Goal: Task Accomplishment & Management: Manage account settings

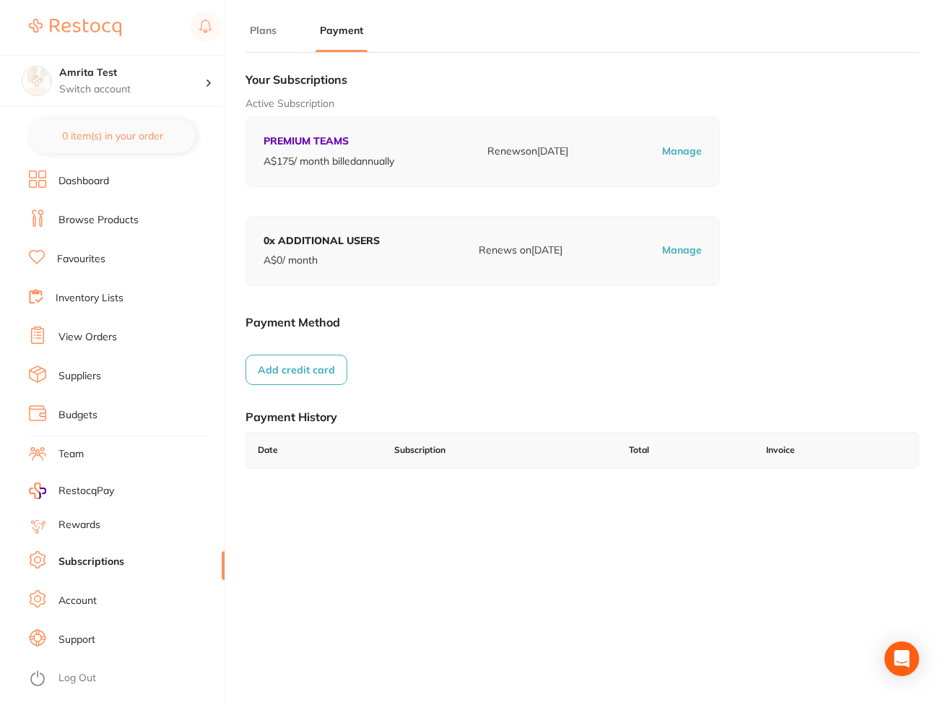
click at [277, 34] on button "Plans" at bounding box center [263, 31] width 35 height 14
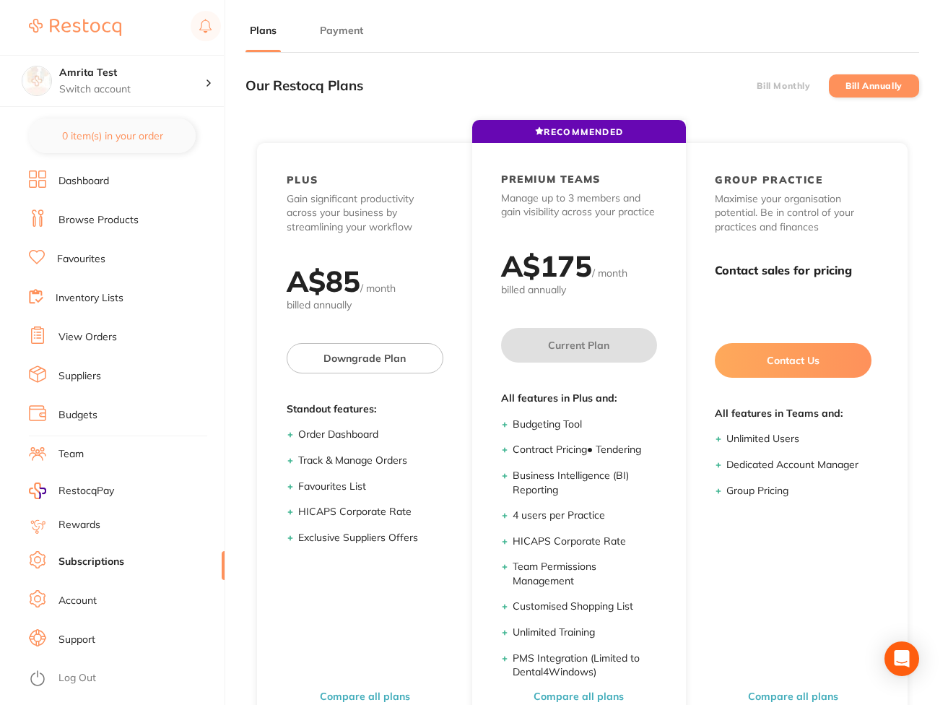
click at [630, 77] on li "Bill Monthly" at bounding box center [784, 85] width 90 height 23
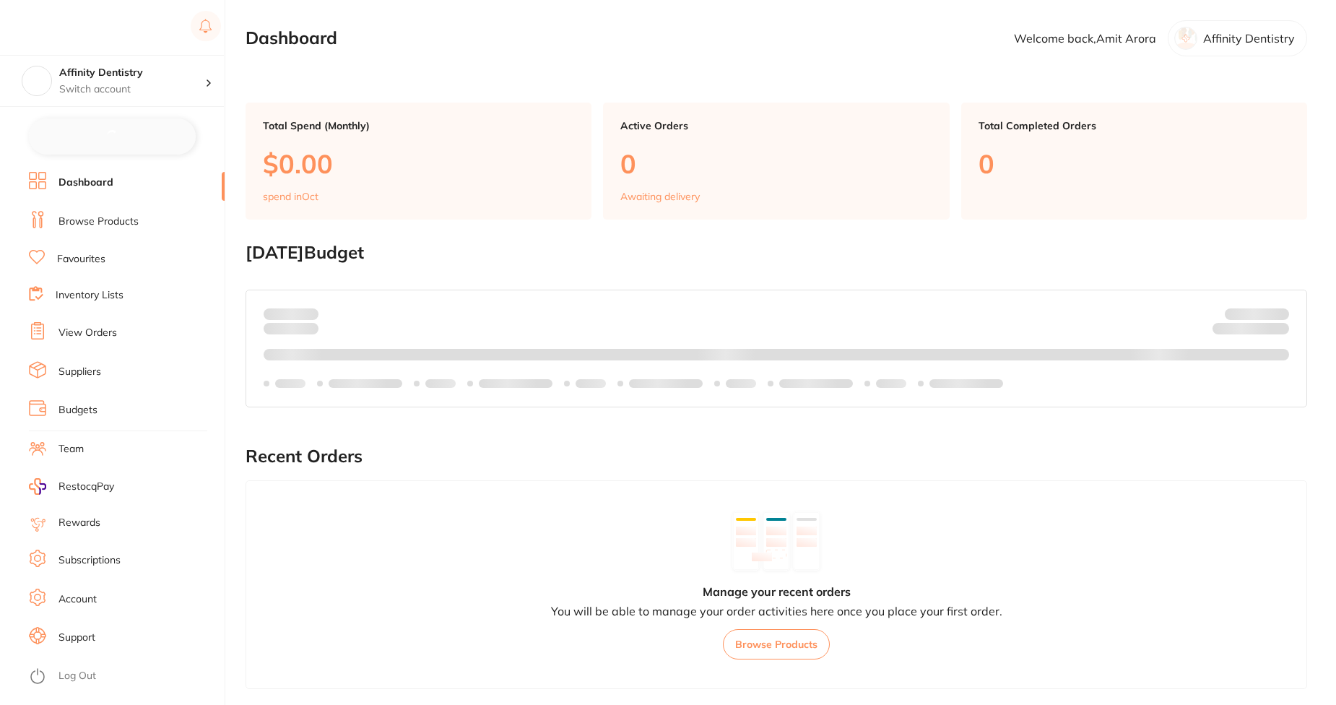
checkbox input "false"
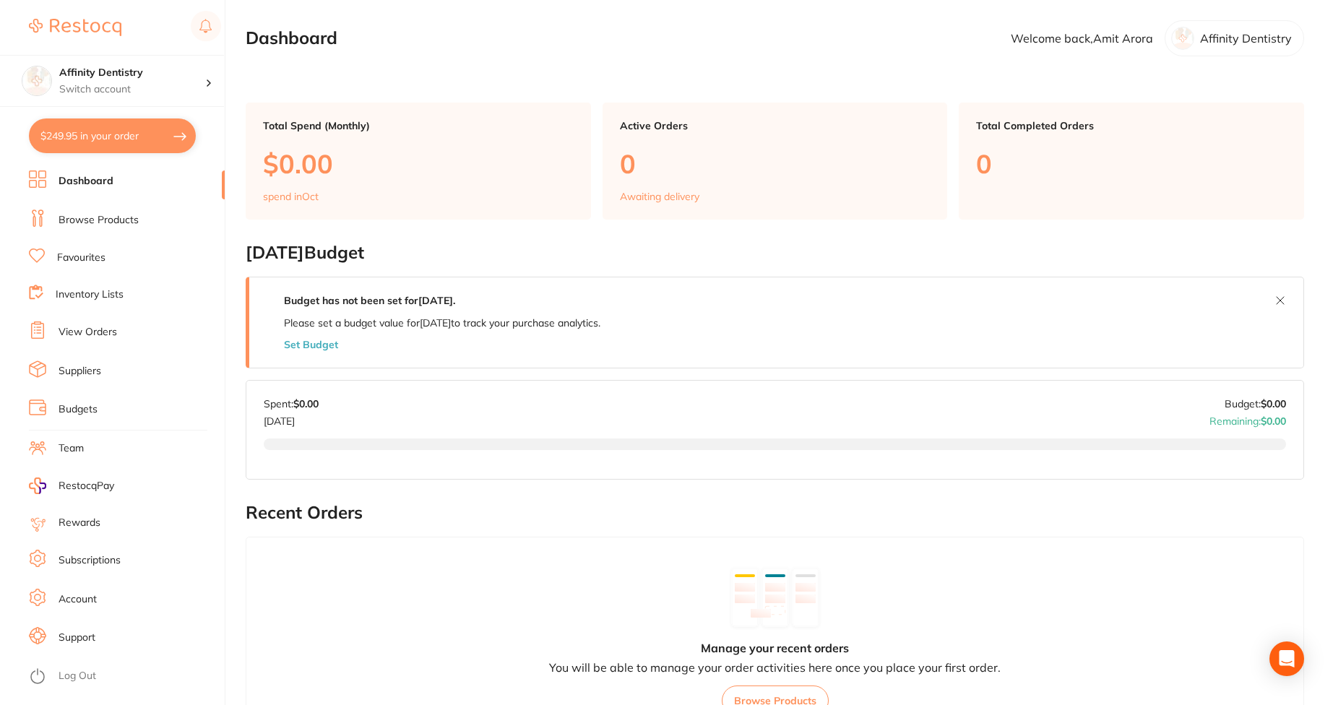
click at [141, 561] on li "Subscriptions" at bounding box center [127, 561] width 196 height 22
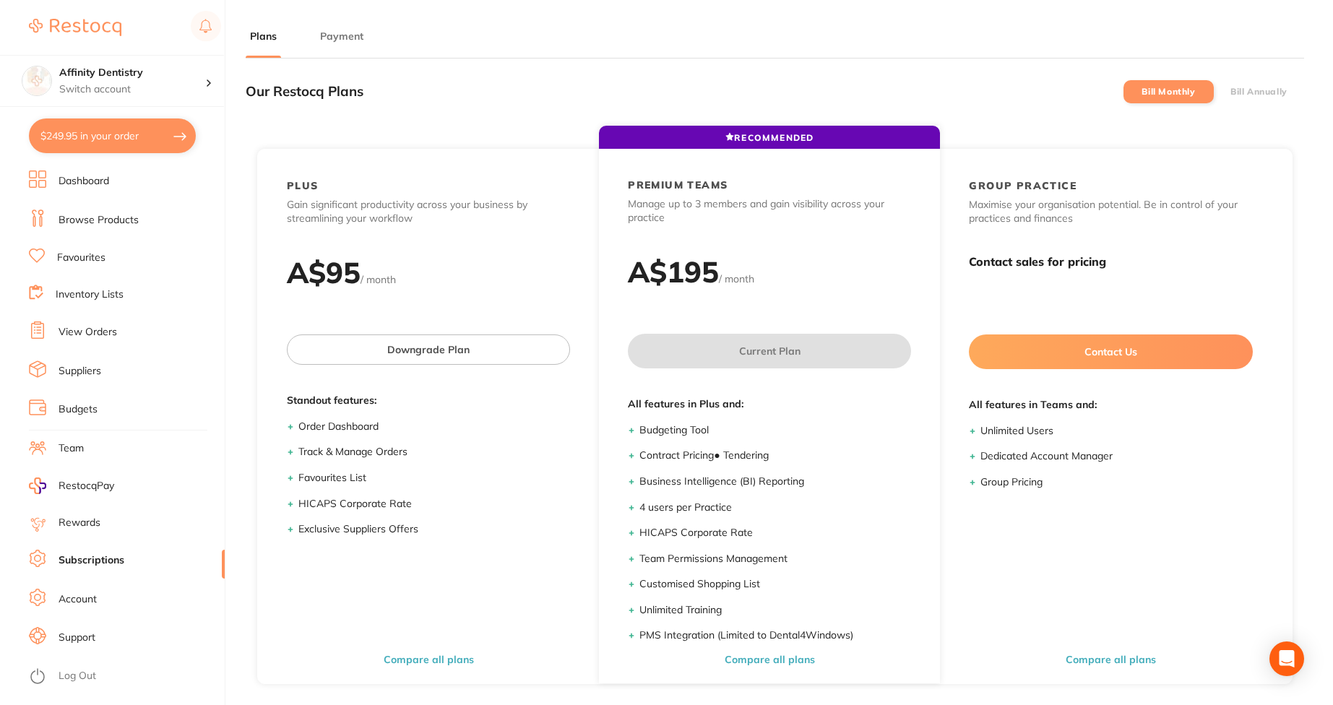
click at [86, 338] on link "View Orders" at bounding box center [88, 332] width 59 height 14
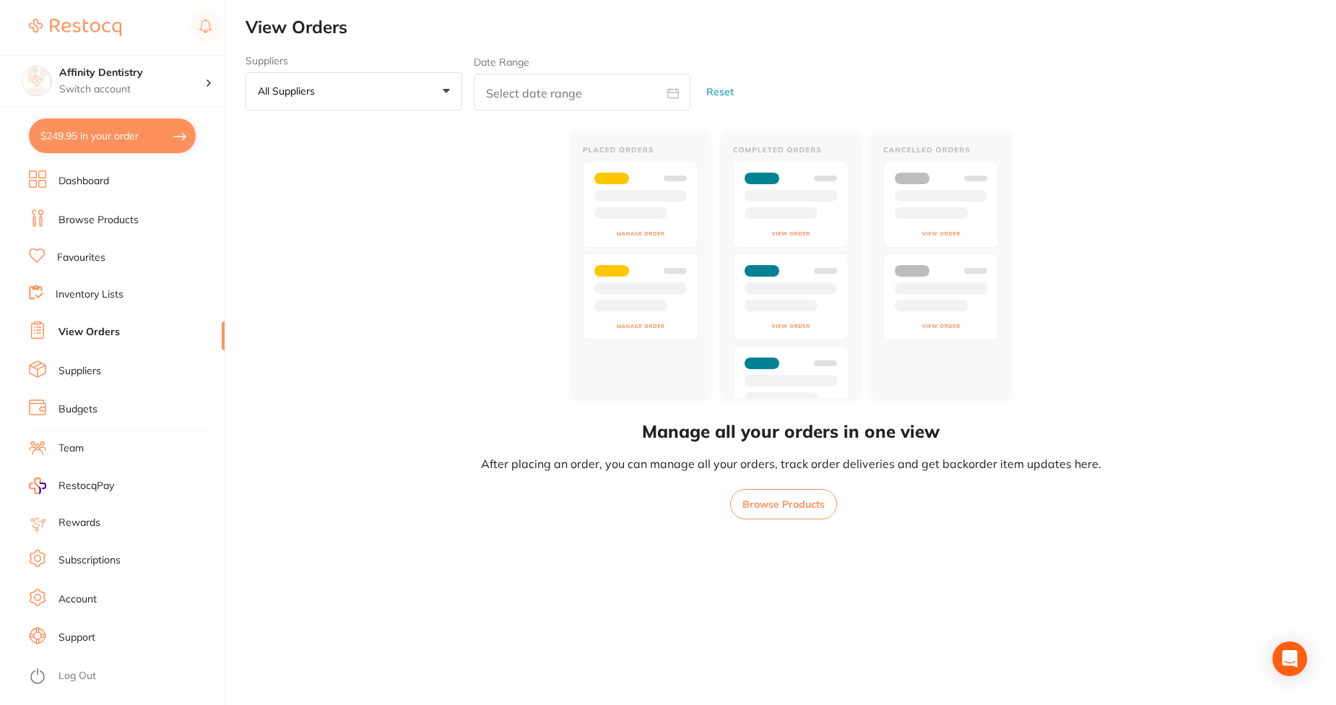
click at [573, 95] on input "text" at bounding box center [582, 92] width 217 height 37
select select "9"
select select "2025"
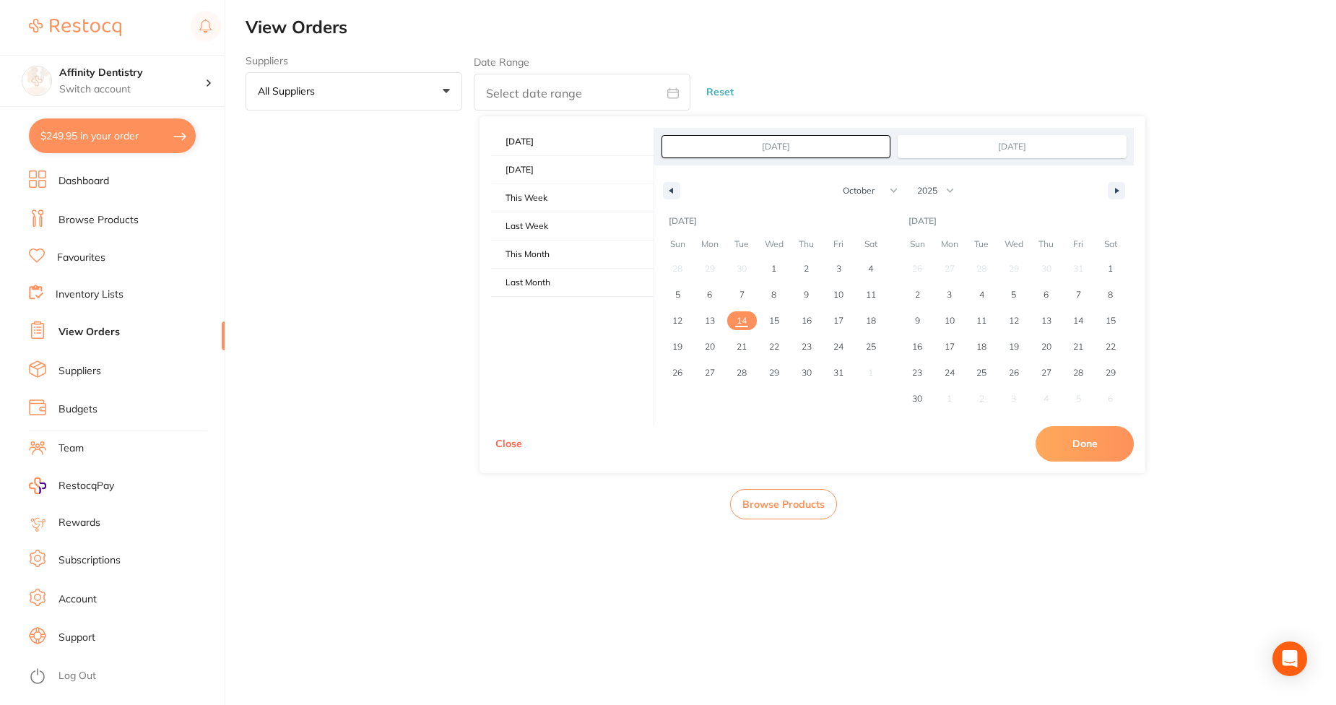
click at [496, 436] on button "Close" at bounding box center [508, 443] width 35 height 35
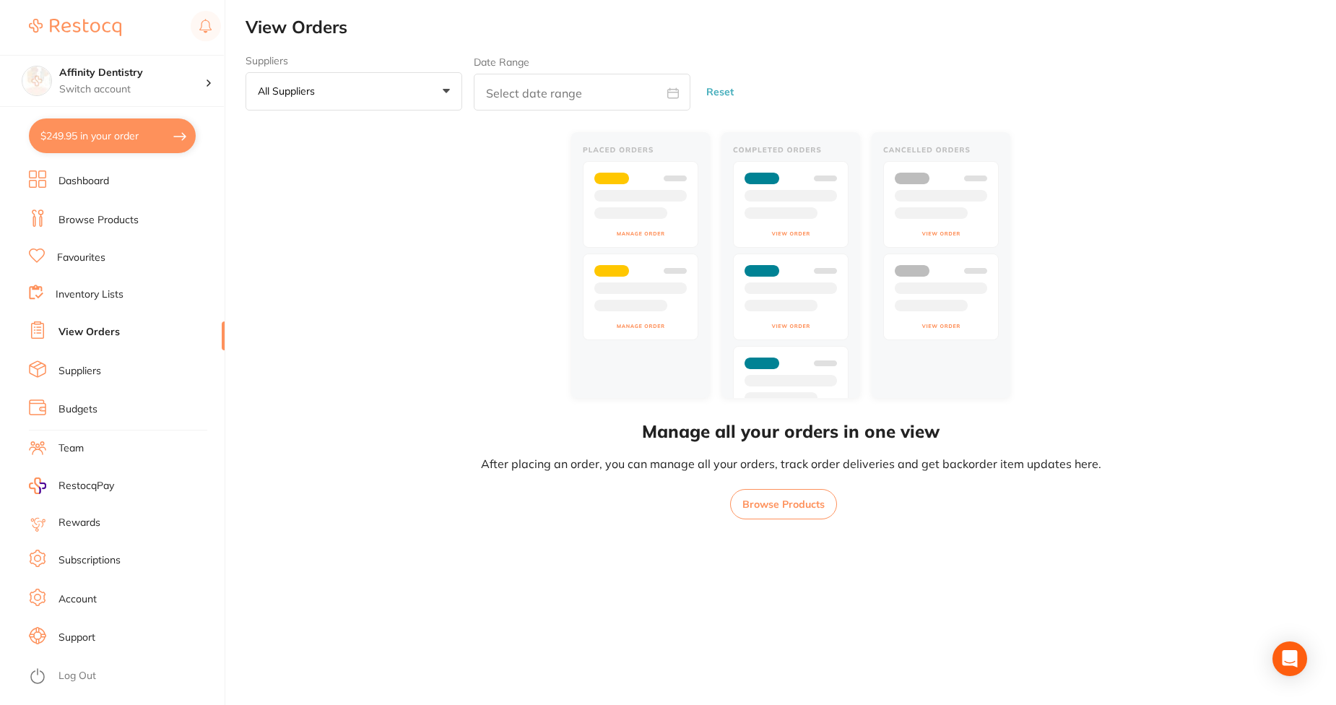
click at [374, 96] on button "All suppliers +0" at bounding box center [354, 91] width 217 height 39
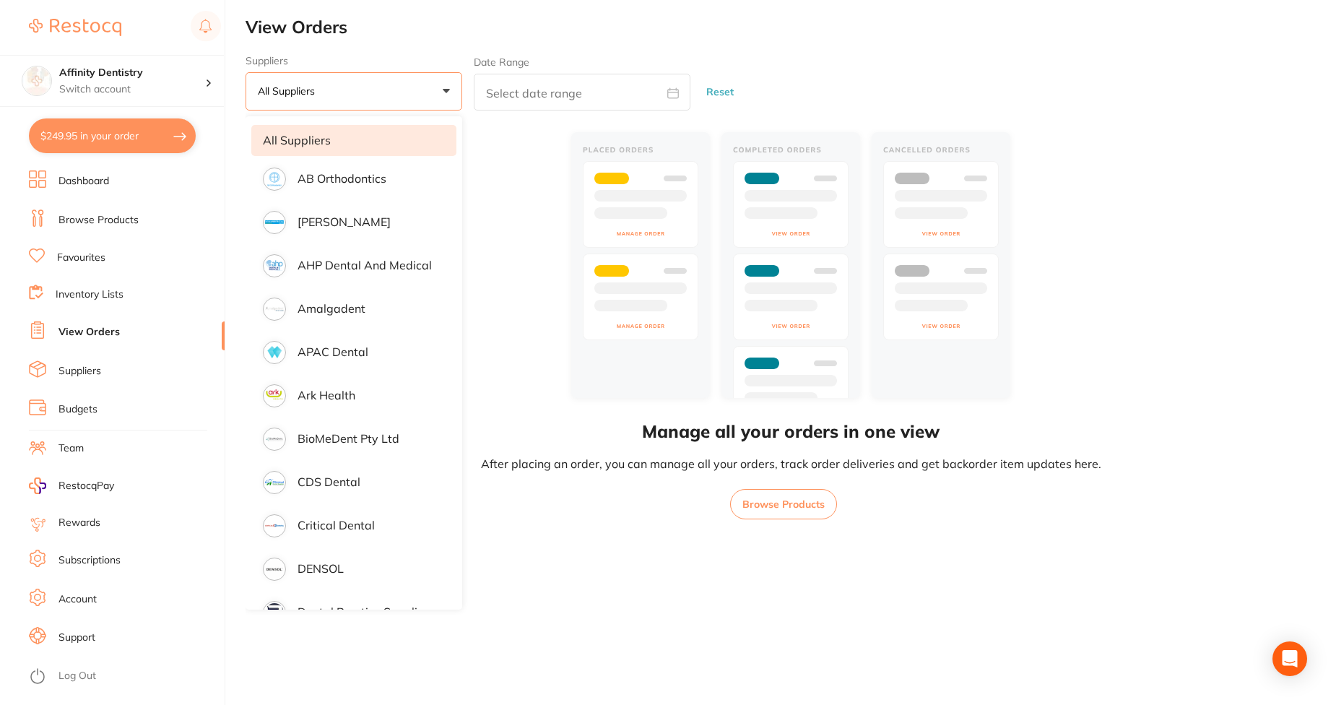
click at [374, 96] on button "All suppliers +0" at bounding box center [354, 91] width 217 height 39
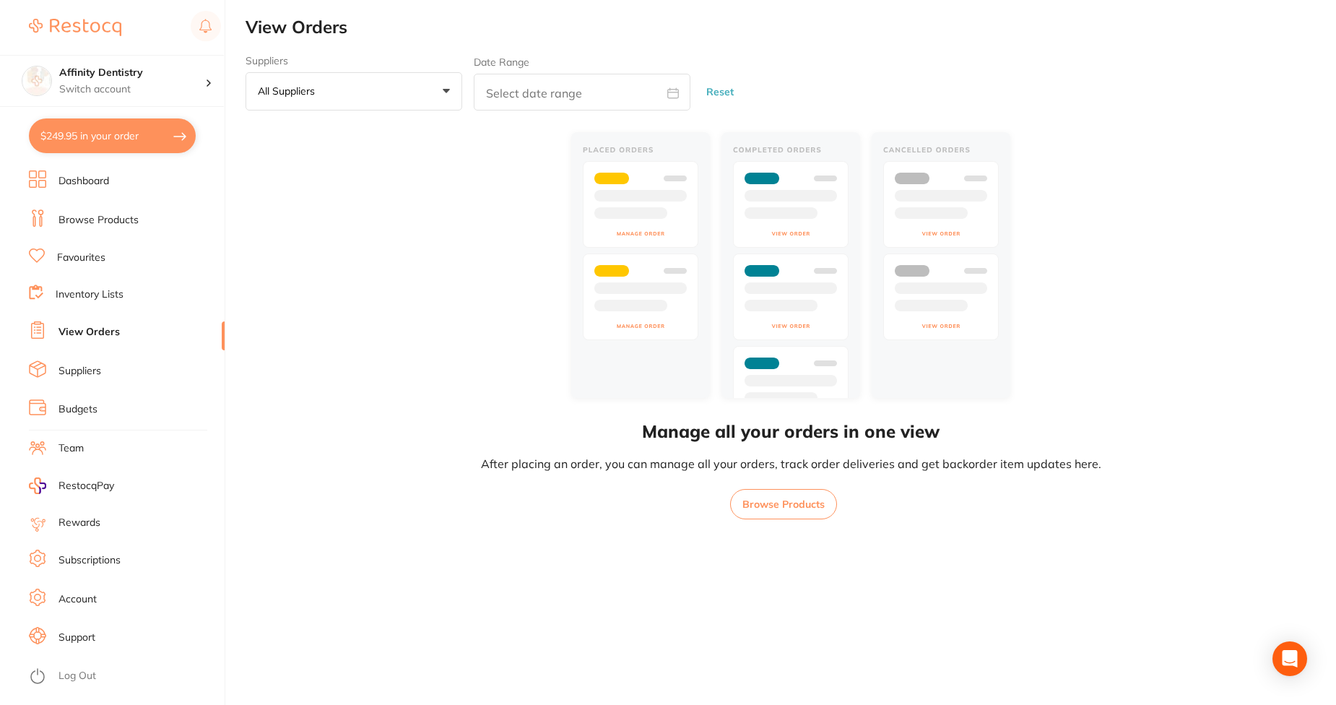
click at [67, 560] on link "Subscriptions" at bounding box center [90, 560] width 62 height 14
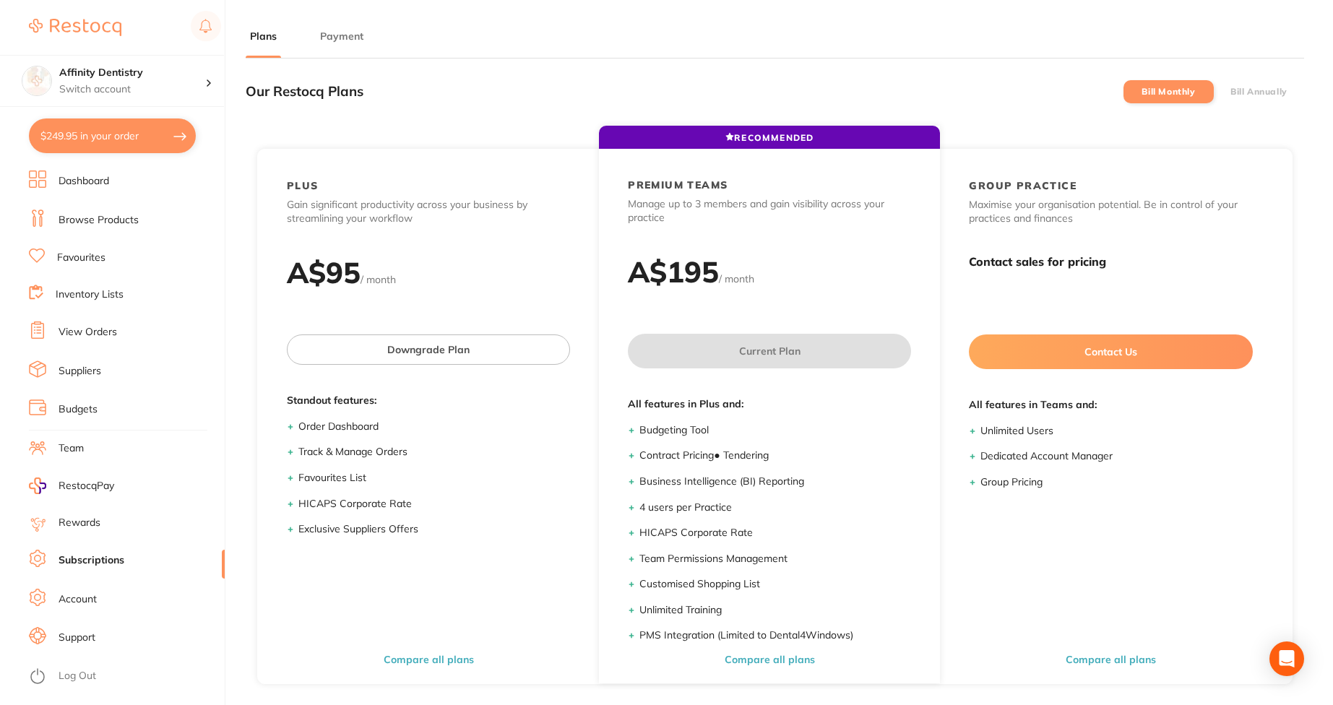
click at [362, 42] on button "Payment" at bounding box center [342, 37] width 52 height 14
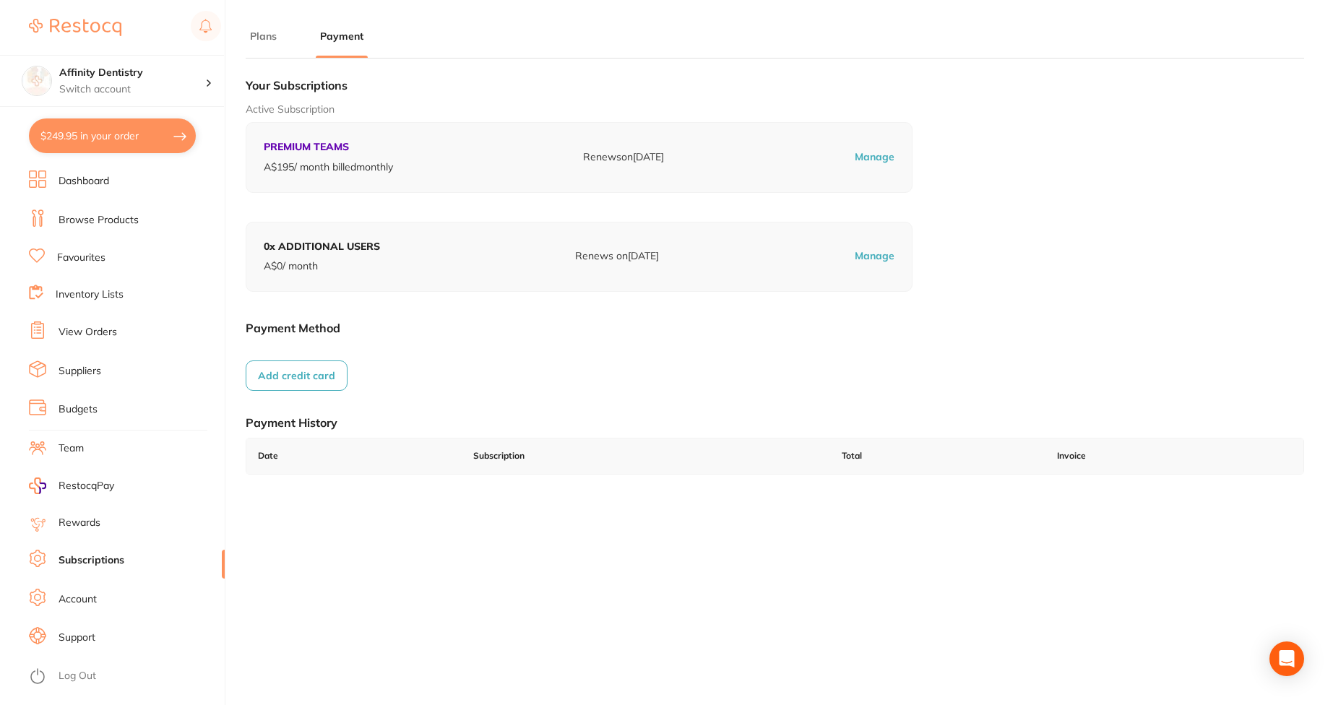
checkbox input "true"
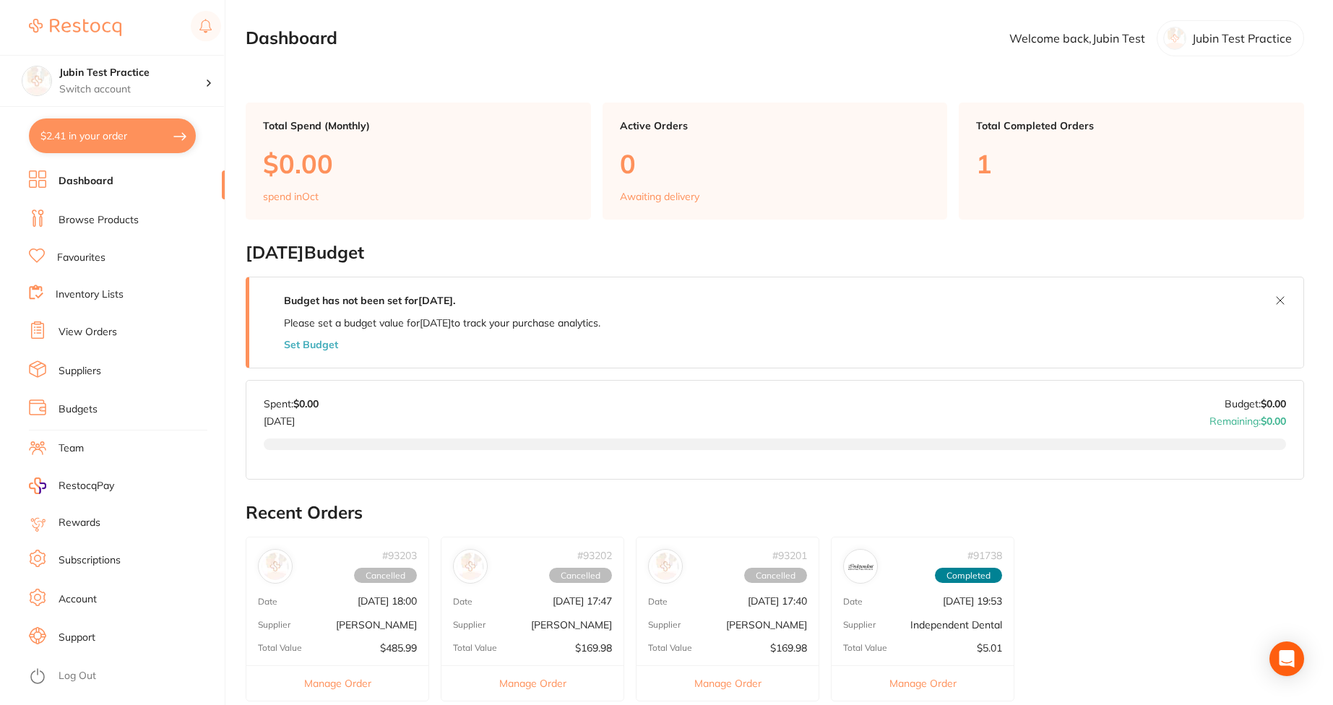
click at [113, 563] on link "Subscriptions" at bounding box center [90, 560] width 62 height 14
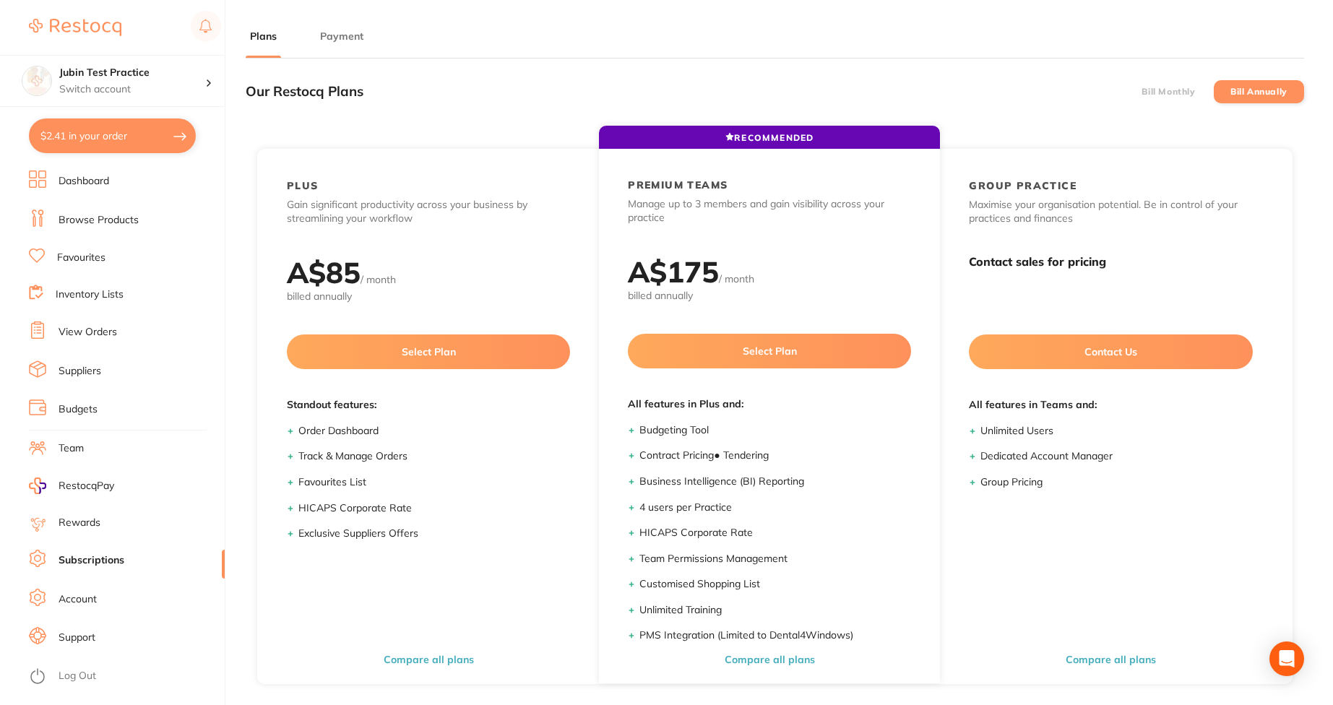
click at [350, 40] on button "Payment" at bounding box center [342, 37] width 52 height 14
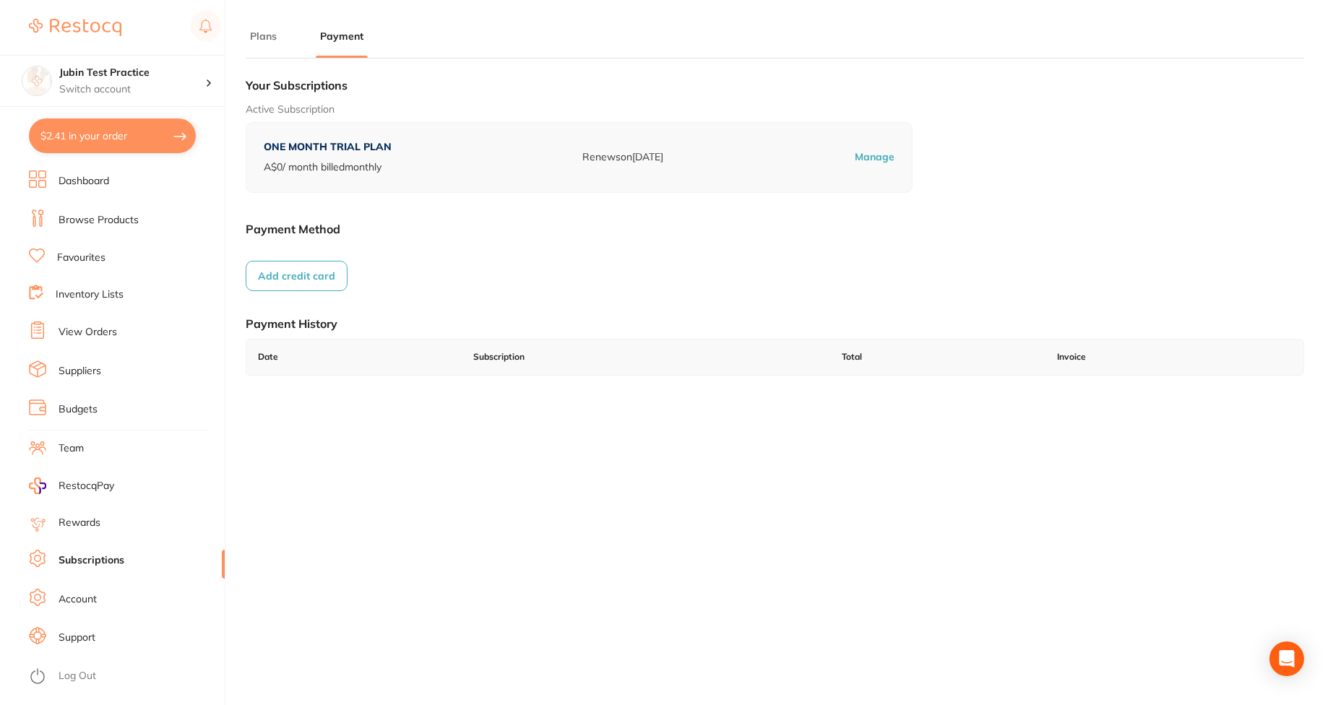
click at [96, 552] on li "Subscriptions" at bounding box center [127, 561] width 196 height 22
click at [260, 42] on button "Plans" at bounding box center [263, 37] width 35 height 14
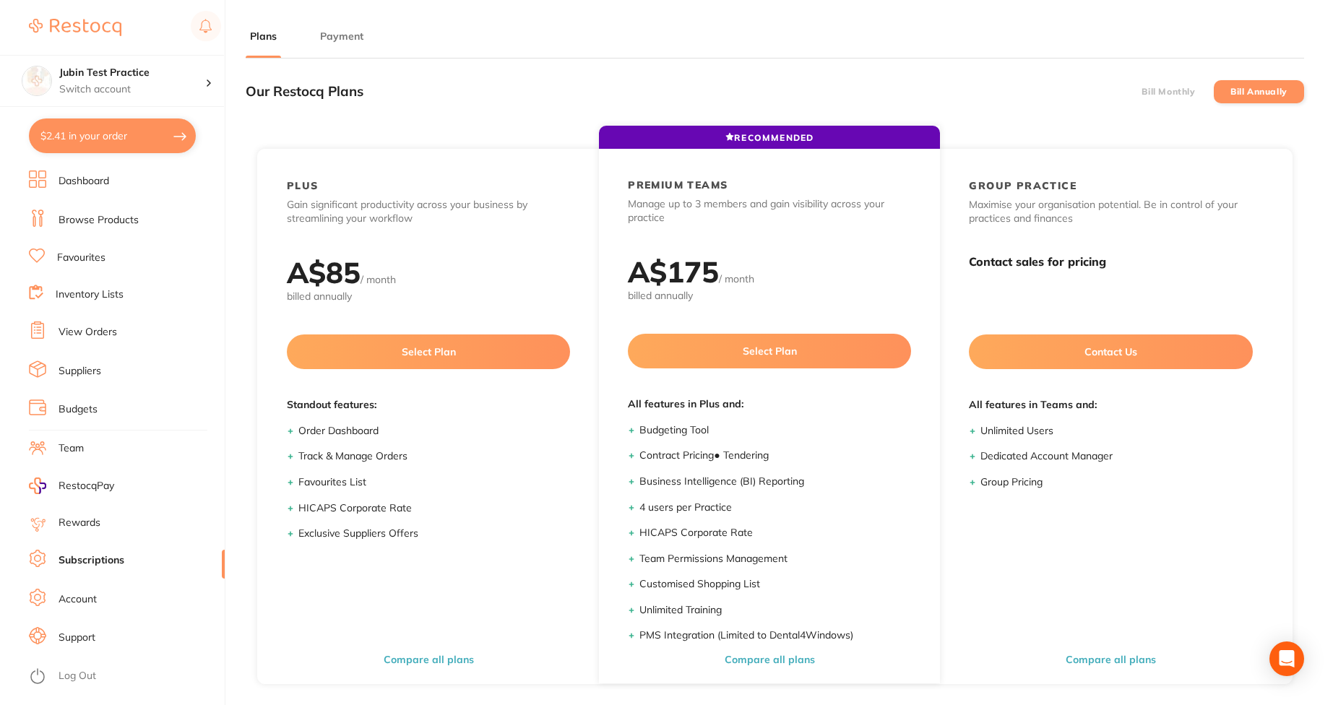
click at [340, 42] on button "Payment" at bounding box center [342, 37] width 52 height 14
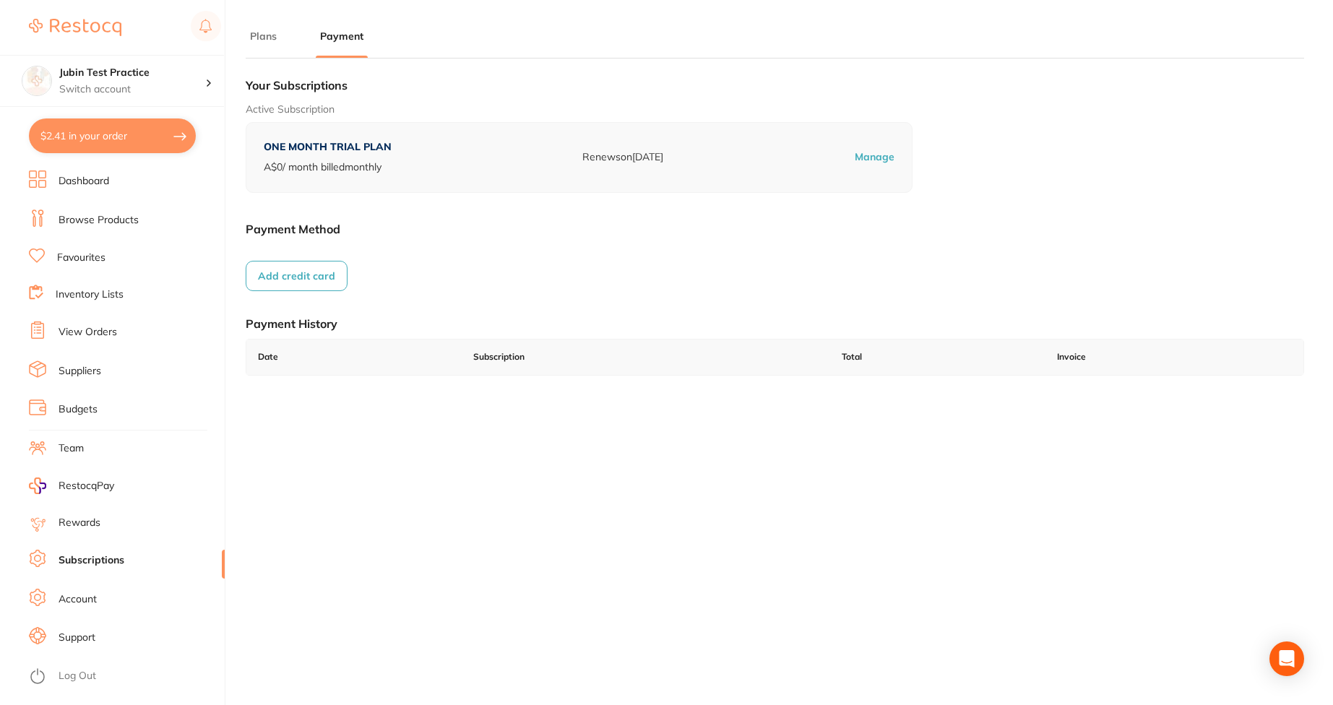
click at [326, 261] on button "Add credit card" at bounding box center [297, 276] width 102 height 30
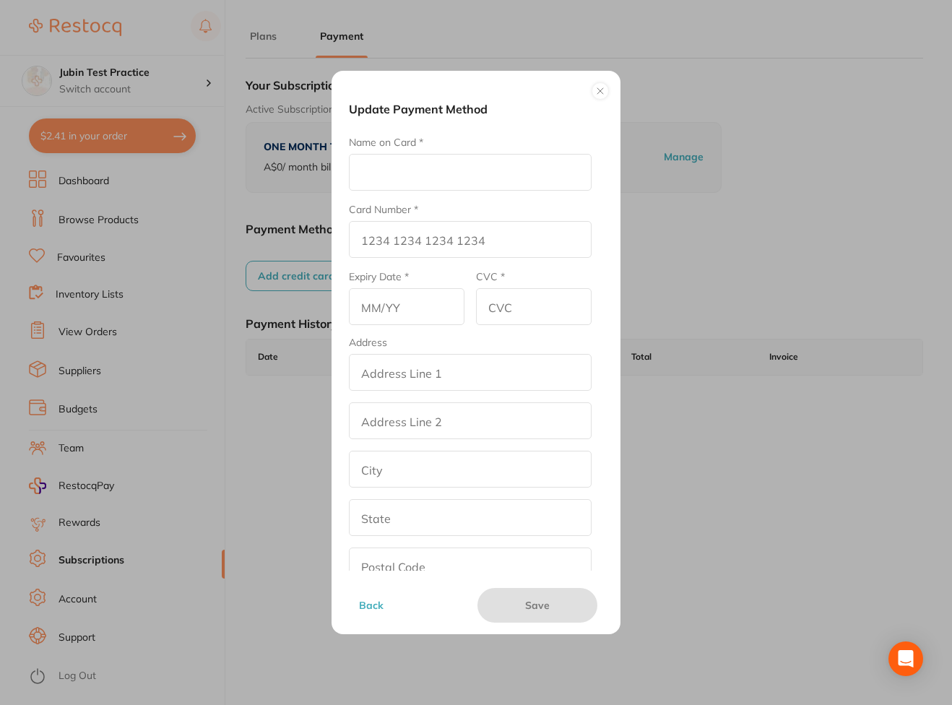
click at [482, 169] on input "Name on Card *" at bounding box center [470, 172] width 243 height 37
click at [889, 158] on div "Update Payment Method Name on Card * Card Number * Expiry Date * CVC * Address …" at bounding box center [476, 352] width 952 height 705
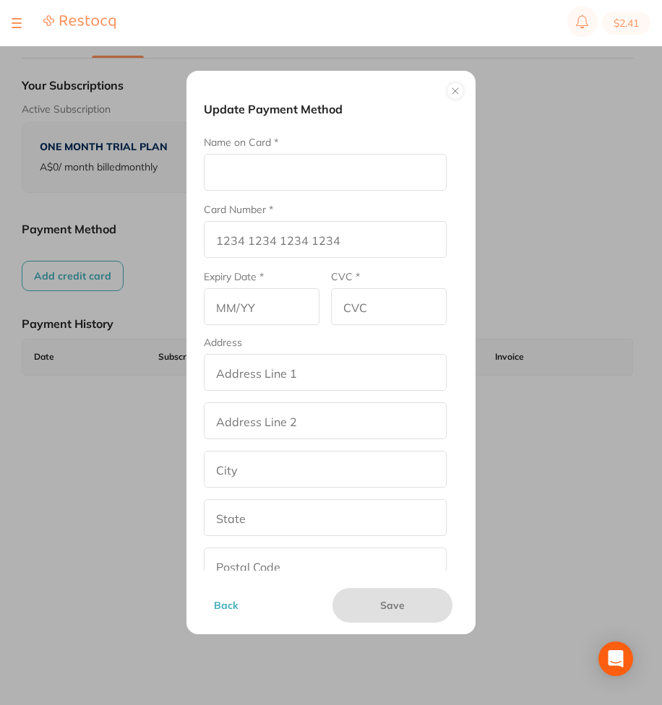
click at [275, 159] on input "Name on Card *" at bounding box center [325, 172] width 243 height 37
click at [272, 174] on input "Name on Card *" at bounding box center [325, 172] width 243 height 37
click at [293, 251] on input "Card Number *" at bounding box center [325, 239] width 243 height 37
click at [329, 178] on input "Sanoop" at bounding box center [325, 172] width 243 height 37
type input "Sanoop S Nair"
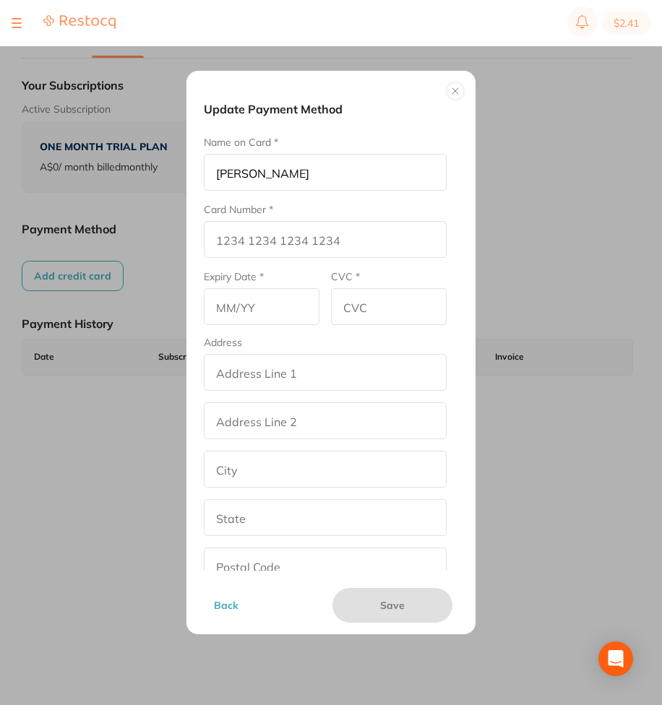
click at [277, 254] on input "Card Number *" at bounding box center [325, 239] width 243 height 37
type input "4893 7724 0262 4155"
click at [269, 318] on input "text" at bounding box center [262, 306] width 116 height 37
type input "10/31"
click at [396, 304] on input "CVC *" at bounding box center [389, 306] width 116 height 37
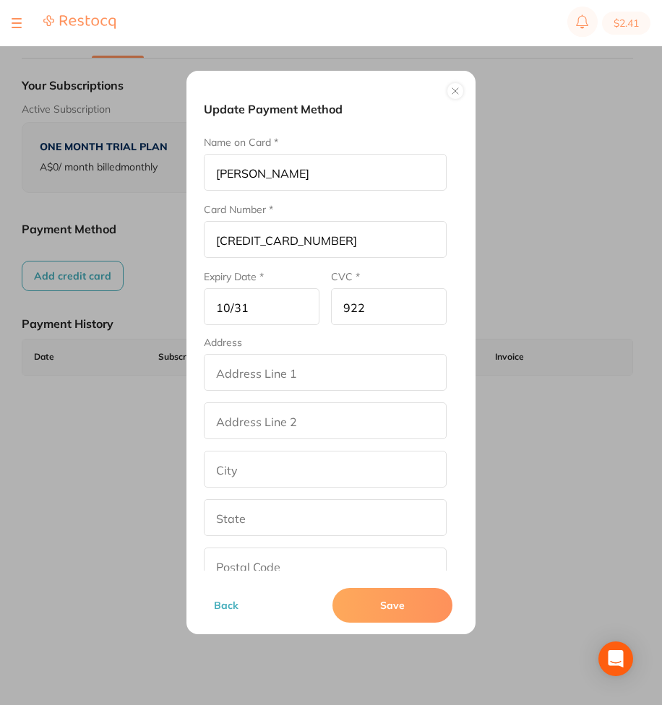
type input "922"
click at [378, 368] on input "addressLineOne" at bounding box center [325, 372] width 243 height 37
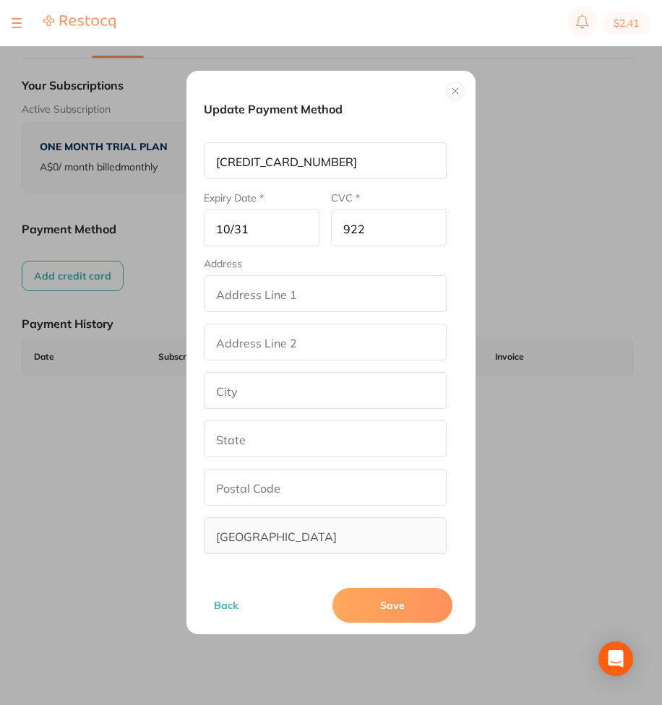
type input "2307 Jehovah Drive"
type input "Fredericksburg"
type input "Virginia"
type input "22401"
drag, startPoint x: 338, startPoint y: 290, endPoint x: 271, endPoint y: 291, distance: 67.2
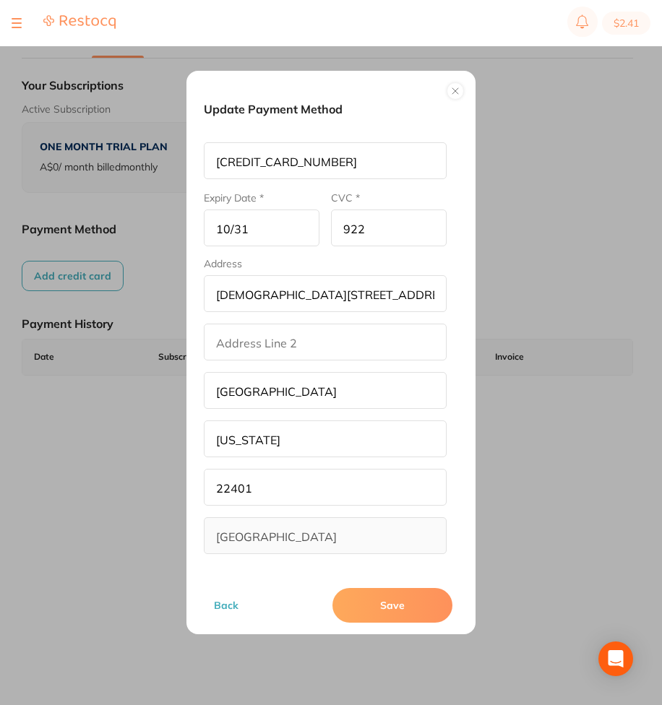
click at [271, 291] on input "2307 Jehovah Drive" at bounding box center [325, 293] width 243 height 37
type input "2307 Sanoop"
click at [373, 340] on input "addressLinetwo" at bounding box center [325, 342] width 243 height 37
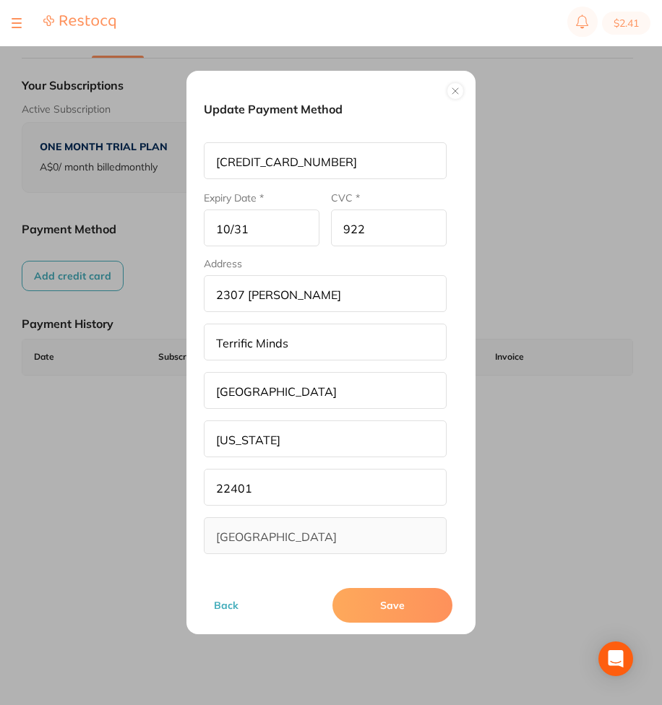
type input "Terrific Minds"
click at [420, 612] on button "Save" at bounding box center [392, 605] width 120 height 35
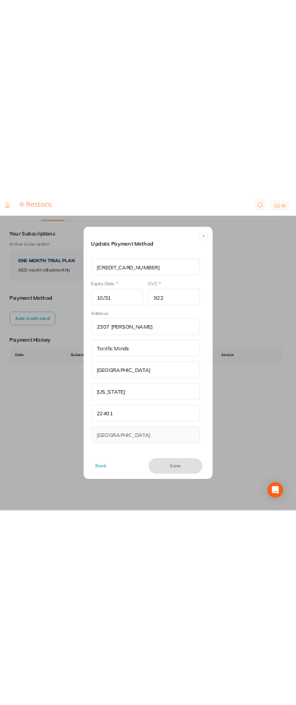
scroll to position [100, 0]
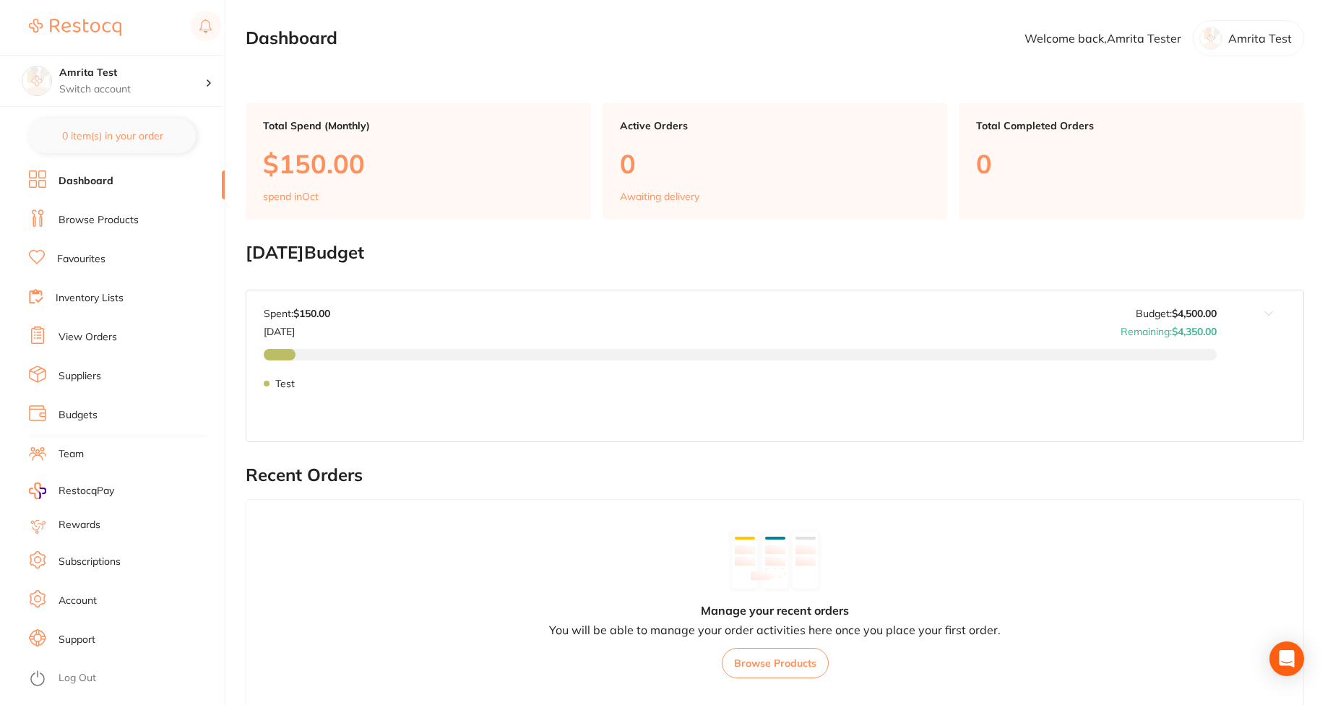
click at [85, 543] on ul "Dashboard Browse Products Favourites Inventory Lists View Orders Suppliers Budg…" at bounding box center [127, 437] width 196 height 534
click at [85, 551] on li "Subscriptions" at bounding box center [127, 562] width 196 height 22
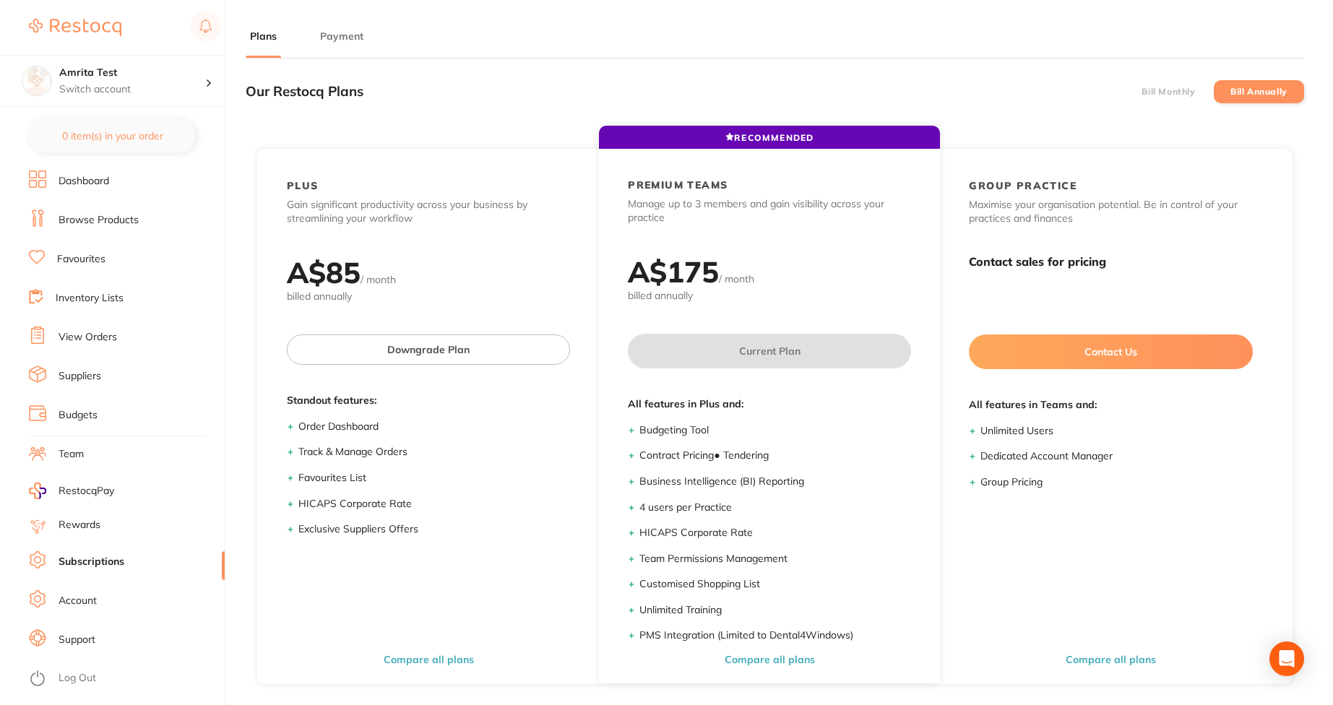
click at [344, 41] on button "Payment" at bounding box center [342, 37] width 52 height 14
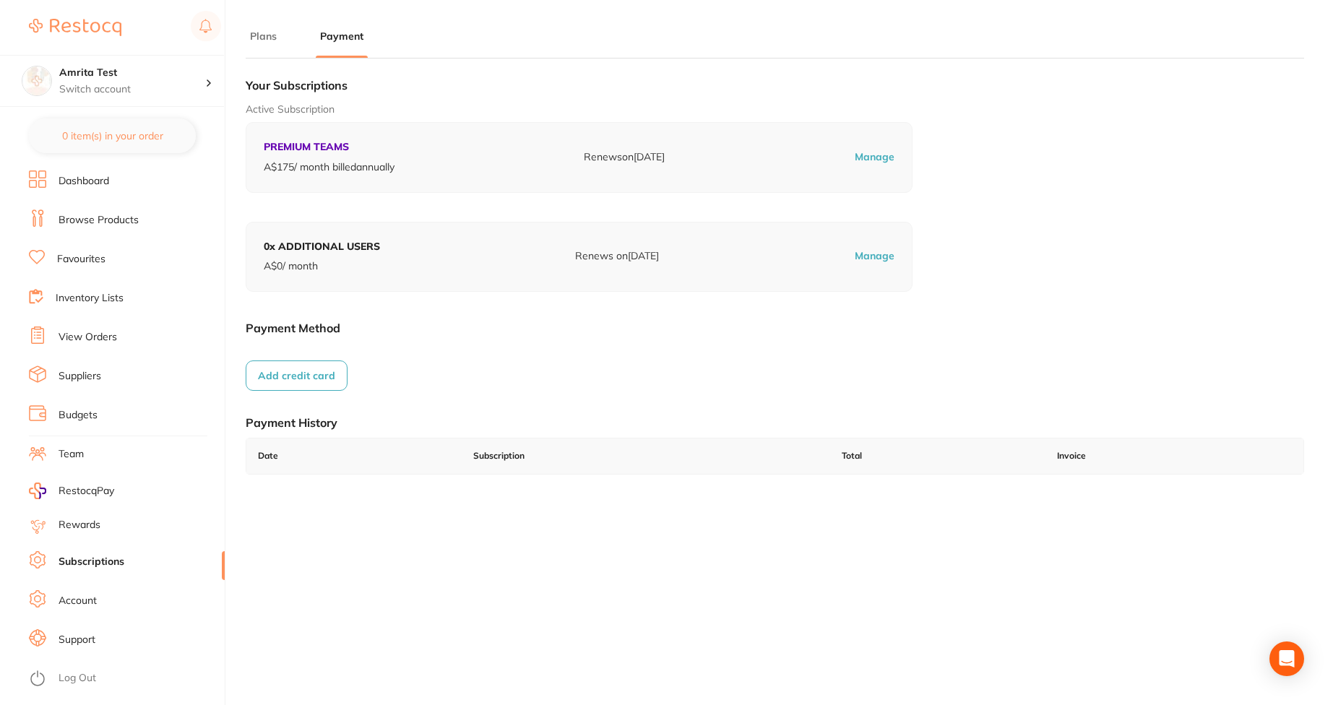
click at [287, 393] on div "Your Subscriptions Active Subscription PREMIUM TEAMS A$ 175 / month billed annu…" at bounding box center [775, 284] width 1058 height 428
click at [287, 391] on div "Your Subscriptions Active Subscription PREMIUM TEAMS A$ 175 / month billed annu…" at bounding box center [775, 284] width 1058 height 428
click at [293, 380] on button "Add credit card" at bounding box center [297, 375] width 102 height 30
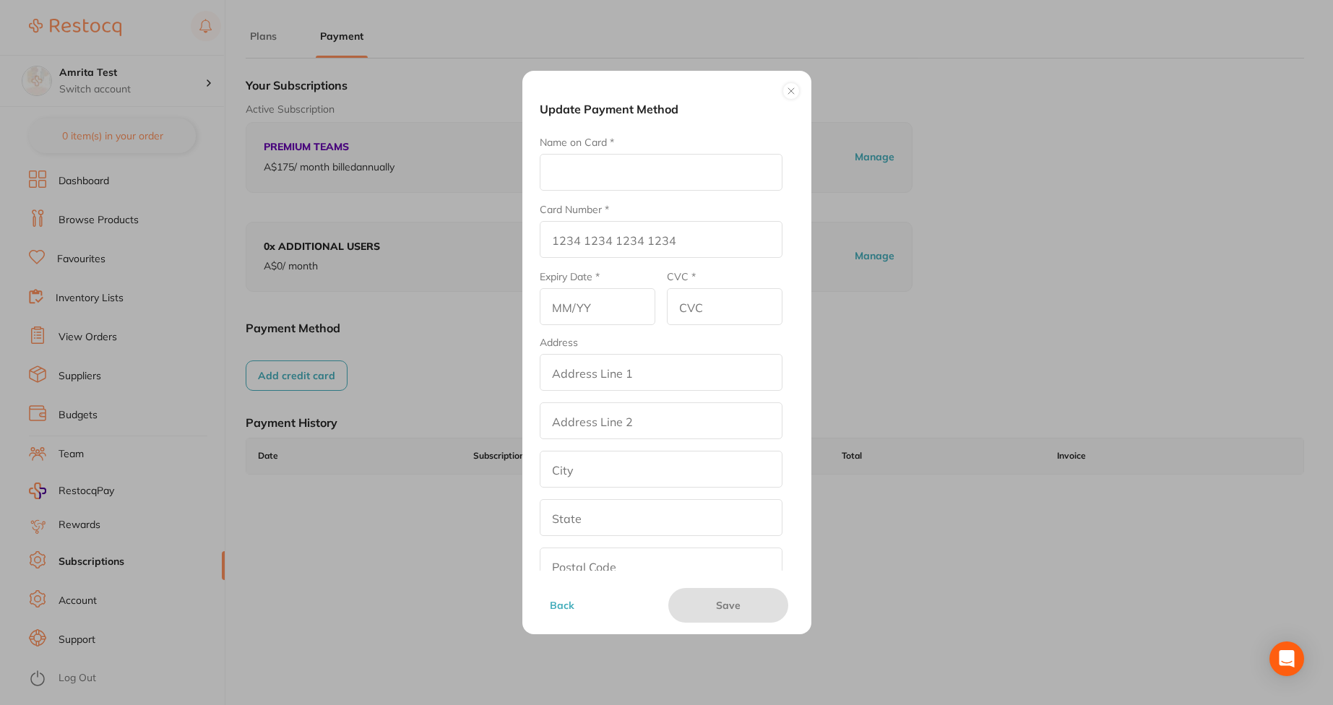
click at [625, 157] on input "Name on Card *" at bounding box center [661, 172] width 243 height 37
click at [648, 174] on input "Name on Card *" at bounding box center [661, 172] width 243 height 37
type input "Afna"
click at [598, 233] on input "Card Number *" at bounding box center [661, 239] width 243 height 37
type input "4111 1111 1111 1111"
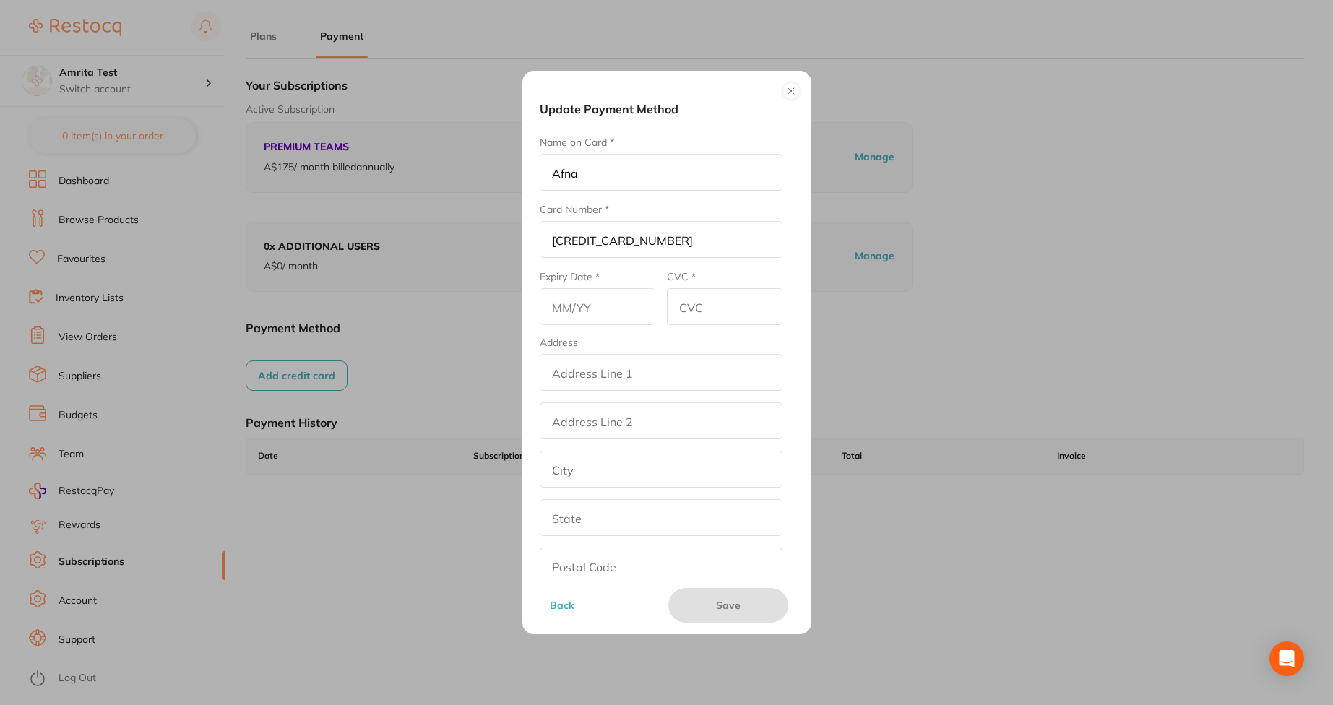
click at [630, 298] on input "text" at bounding box center [598, 306] width 116 height 37
type input "06/29"
click at [715, 303] on input "CVC *" at bounding box center [725, 306] width 116 height 37
type input "345"
click at [703, 379] on input "addressLineOne" at bounding box center [661, 372] width 243 height 37
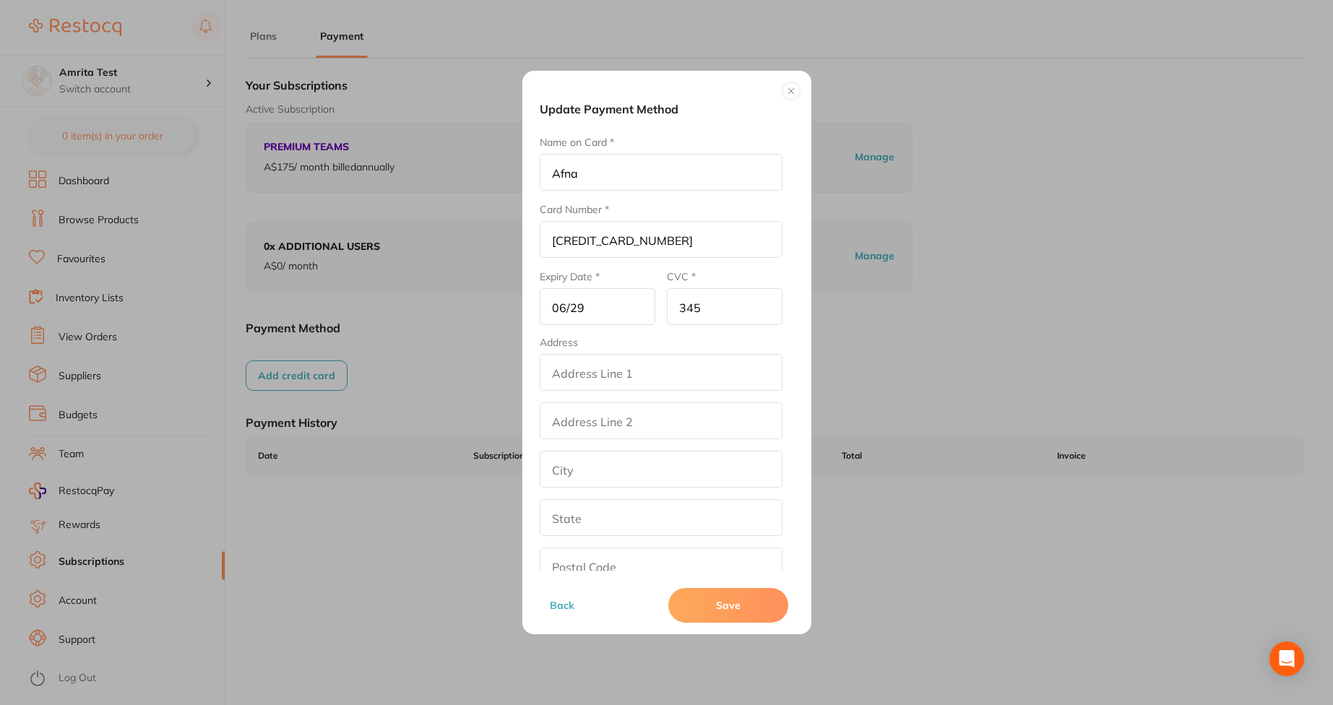
type input "2307 Jehovah Drive"
type input "Fredericksburg"
type input "Virginia"
type input "22401"
click at [669, 409] on input "addressLinetwo" at bounding box center [661, 420] width 243 height 37
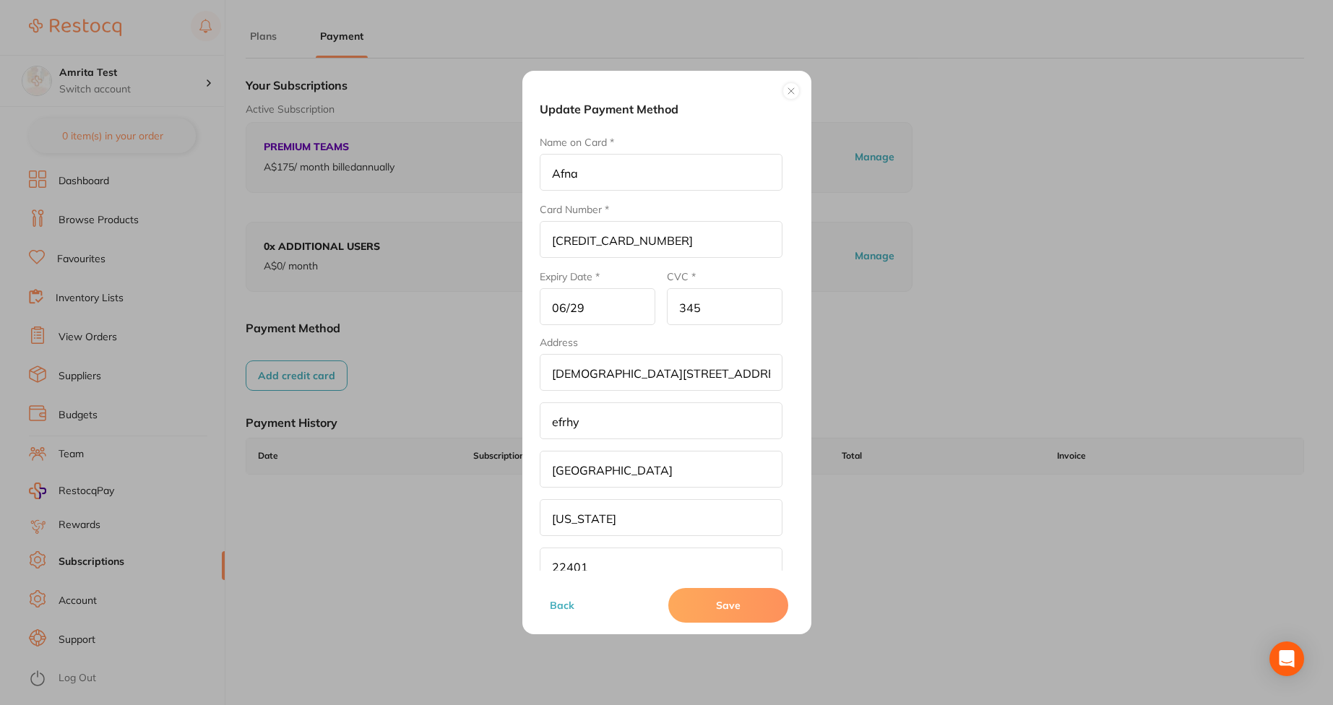
scroll to position [79, 0]
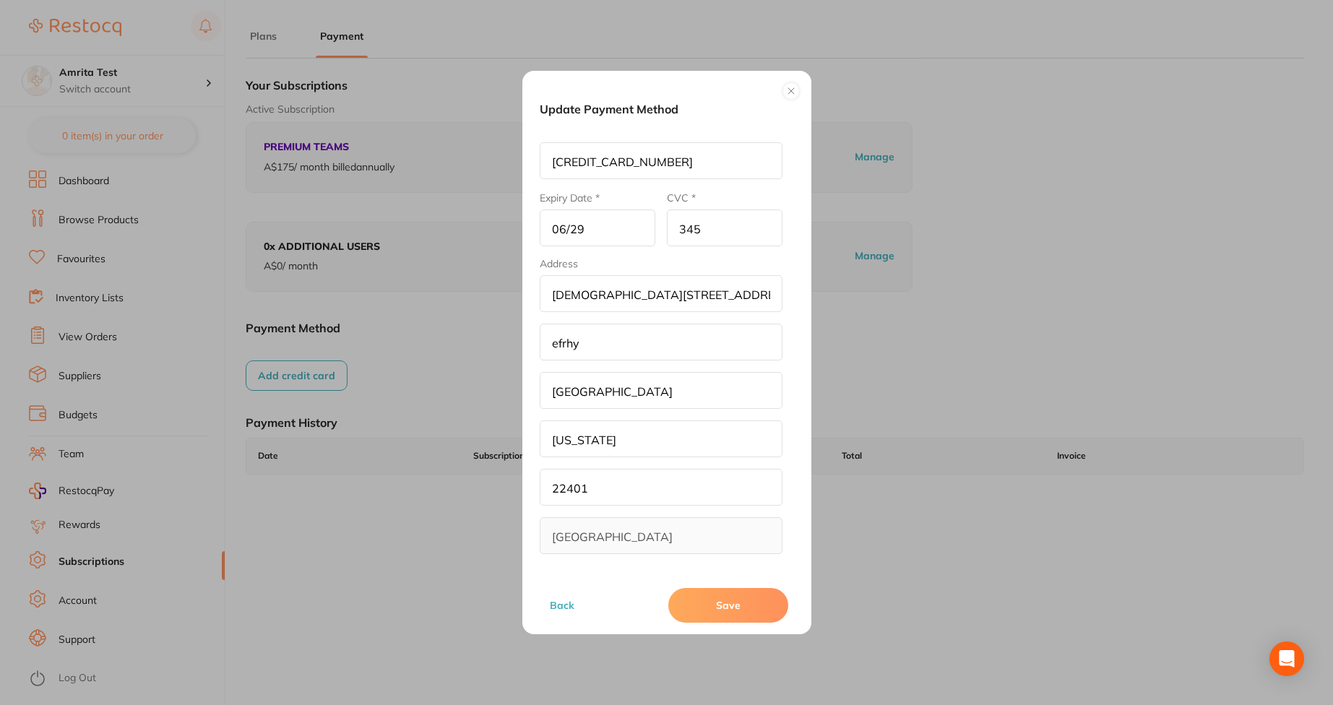
type input "efrhy"
click at [730, 598] on button "Save" at bounding box center [728, 605] width 120 height 35
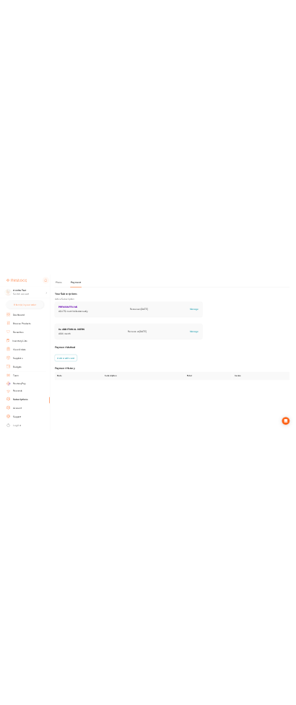
scroll to position [6, 0]
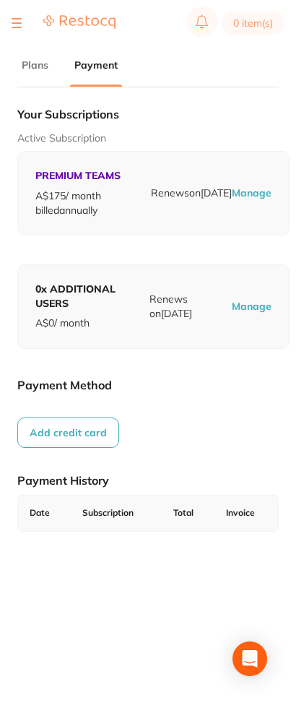
click at [66, 440] on button "Add credit card" at bounding box center [68, 432] width 102 height 30
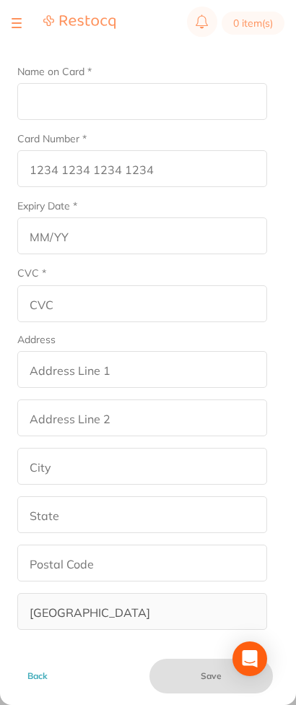
click at [113, 83] on input "Name on Card *" at bounding box center [142, 101] width 250 height 37
type input "Afna"
type input "4242 4242 4242 4242"
type input "02/29"
click at [140, 313] on input "CVC *" at bounding box center [142, 303] width 250 height 37
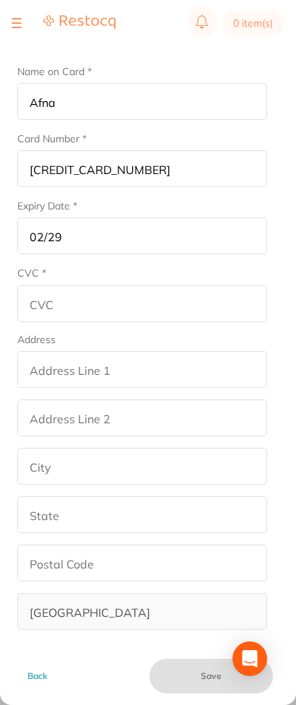
drag, startPoint x: 170, startPoint y: 187, endPoint x: -147, endPoint y: 166, distance: 317.8
click at [0, 166] on html "0 item(s) Amrita Test Switch account Amrita Test 0 item(s) in your order Dashbo…" at bounding box center [148, 346] width 296 height 705
type input "4111 1111 1111 1111"
click at [121, 310] on input "CVC *" at bounding box center [142, 303] width 250 height 37
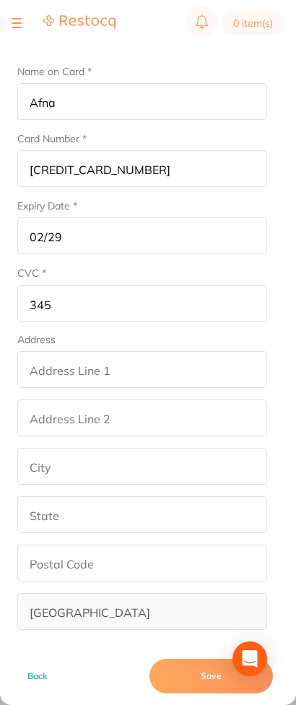
type input "345"
click at [113, 370] on input "addressLineOne" at bounding box center [142, 369] width 250 height 37
type input "2307 Jehovah Drive"
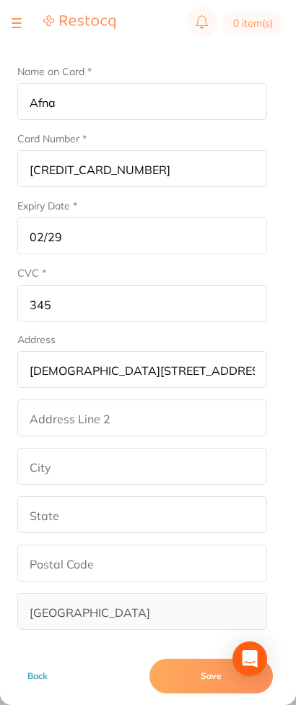
type input "efrhy"
type input "Fredericksburg"
type input "Virginia"
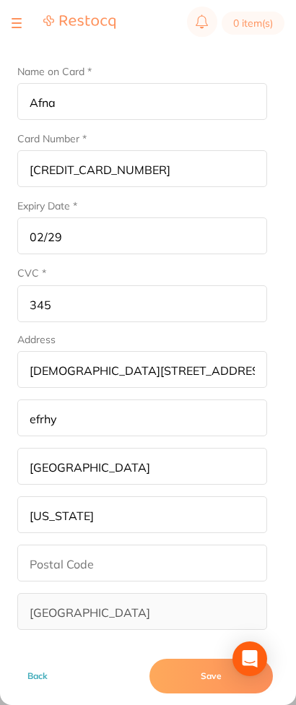
type input "22401"
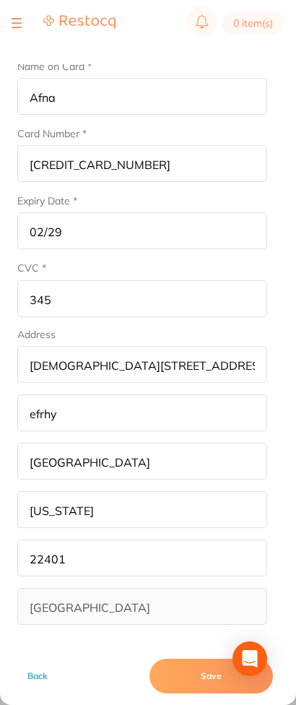
click at [199, 659] on button "Save" at bounding box center [212, 676] width 124 height 35
